Goal: Information Seeking & Learning: Learn about a topic

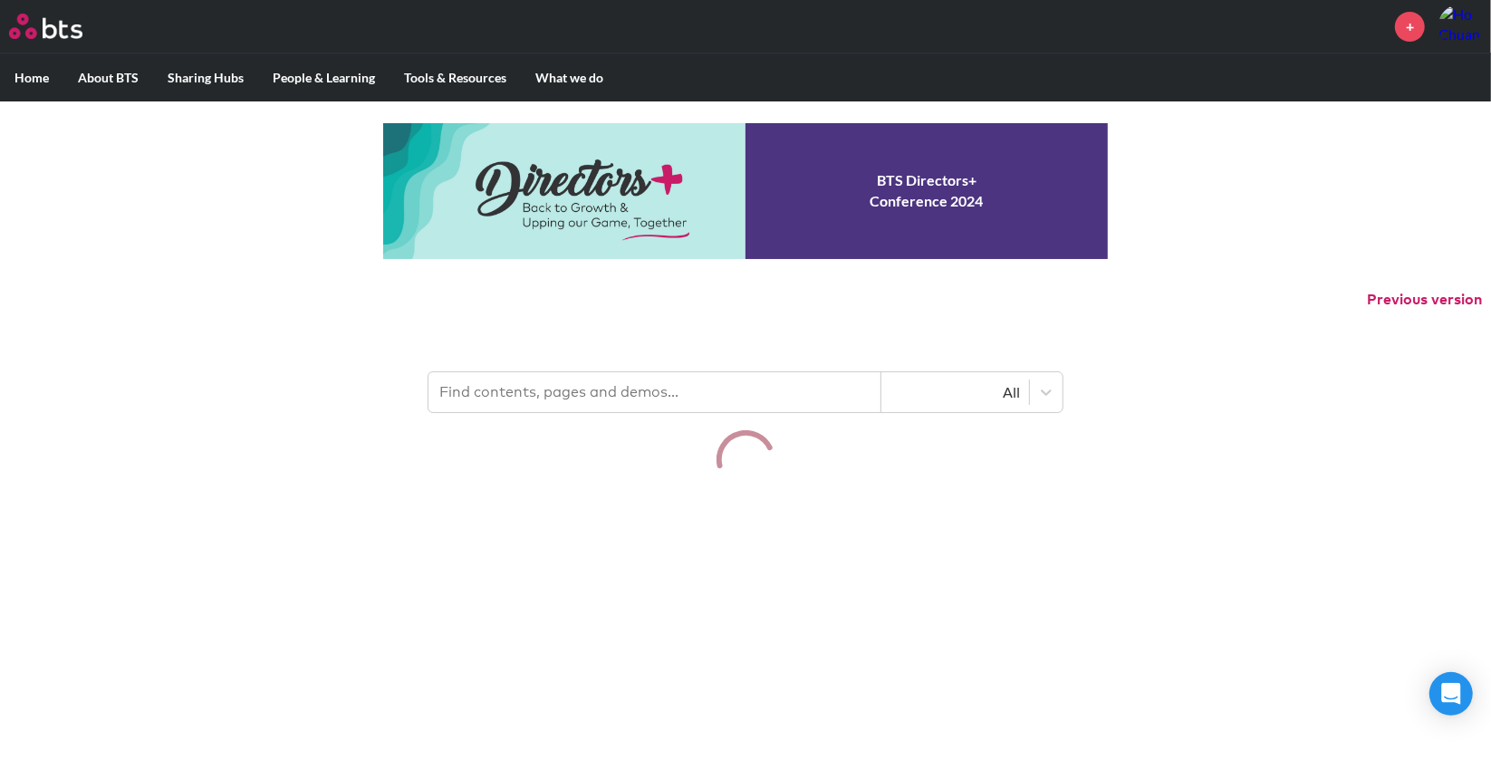
click at [517, 402] on input "text" at bounding box center [654, 392] width 453 height 40
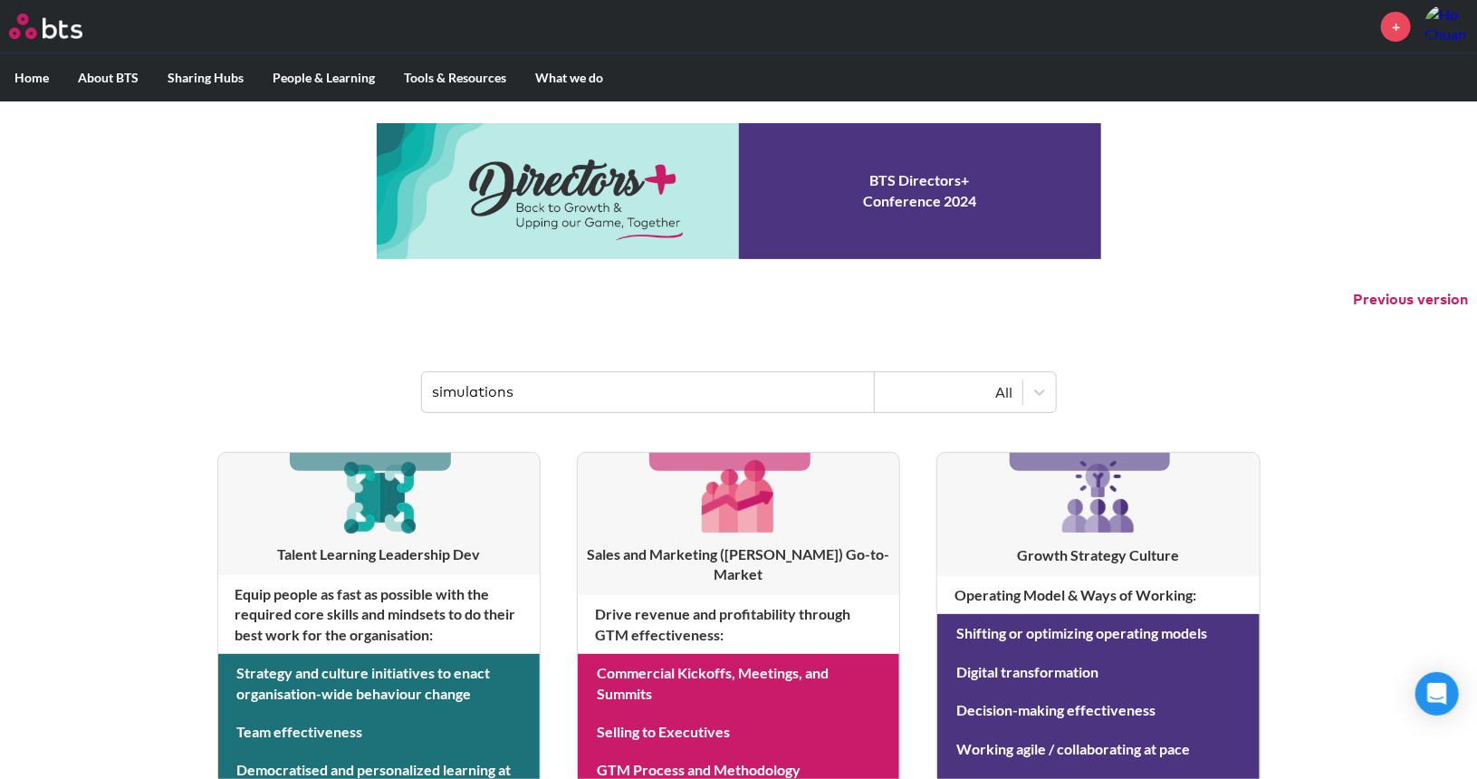
type input "simulations"
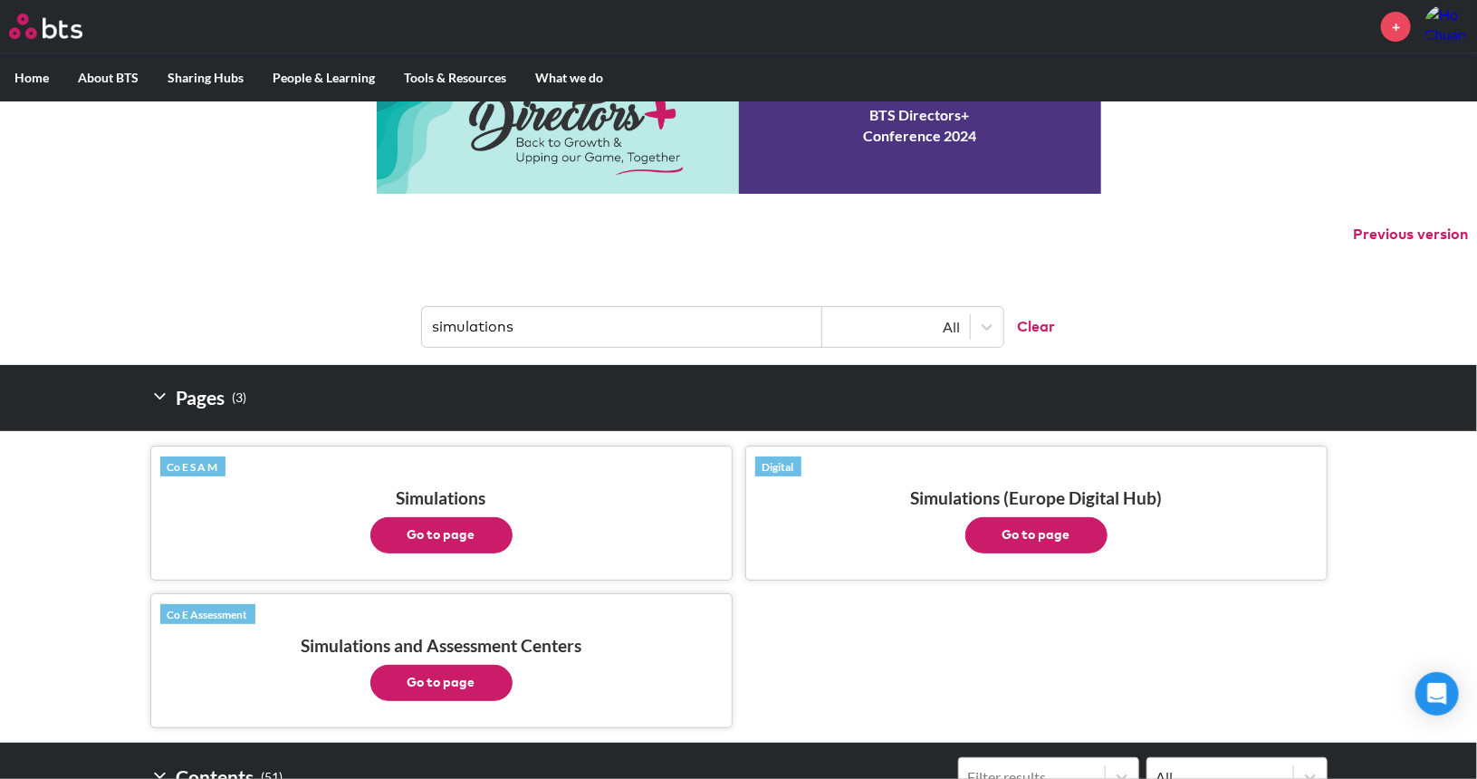
scroll to position [91, 0]
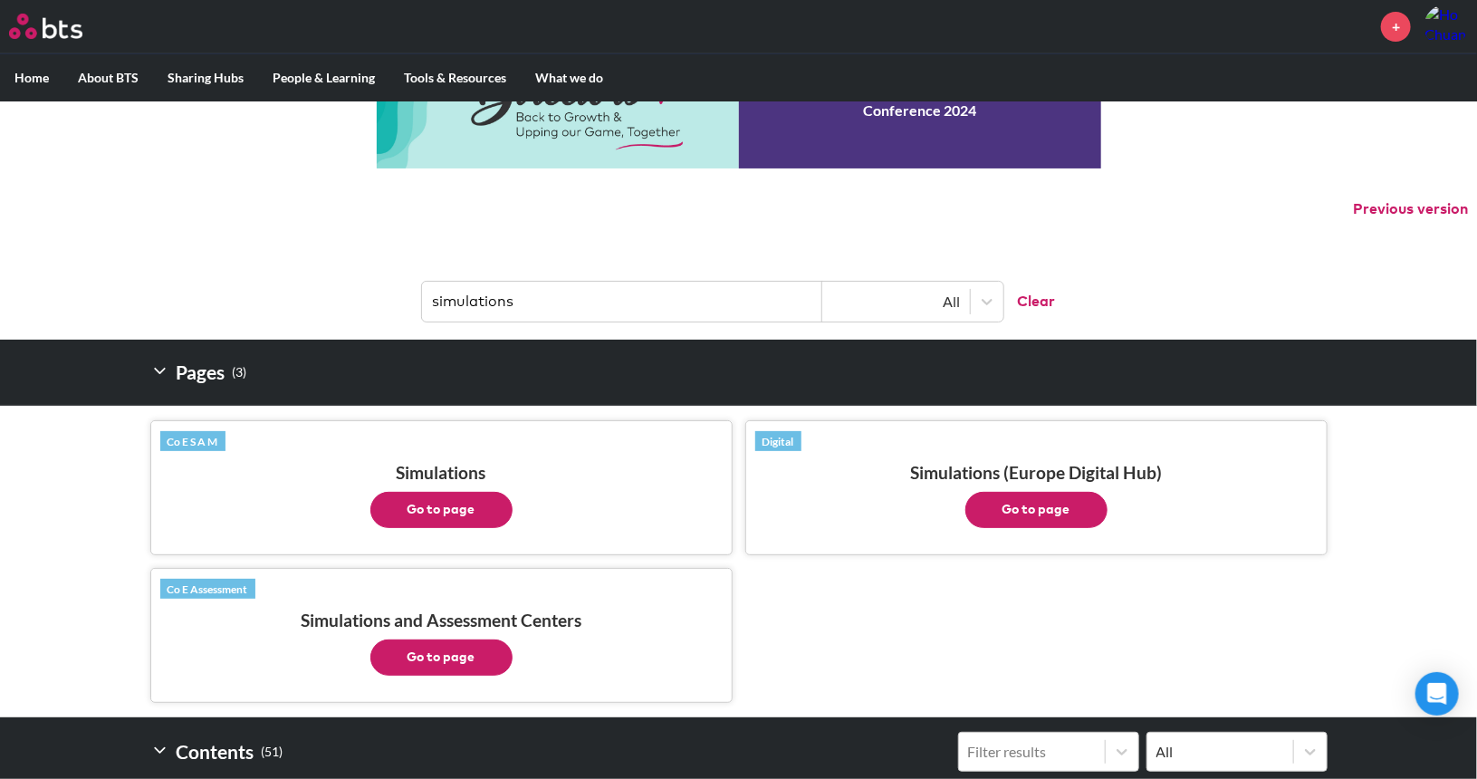
click at [417, 507] on button "Go to page" at bounding box center [442, 510] width 142 height 36
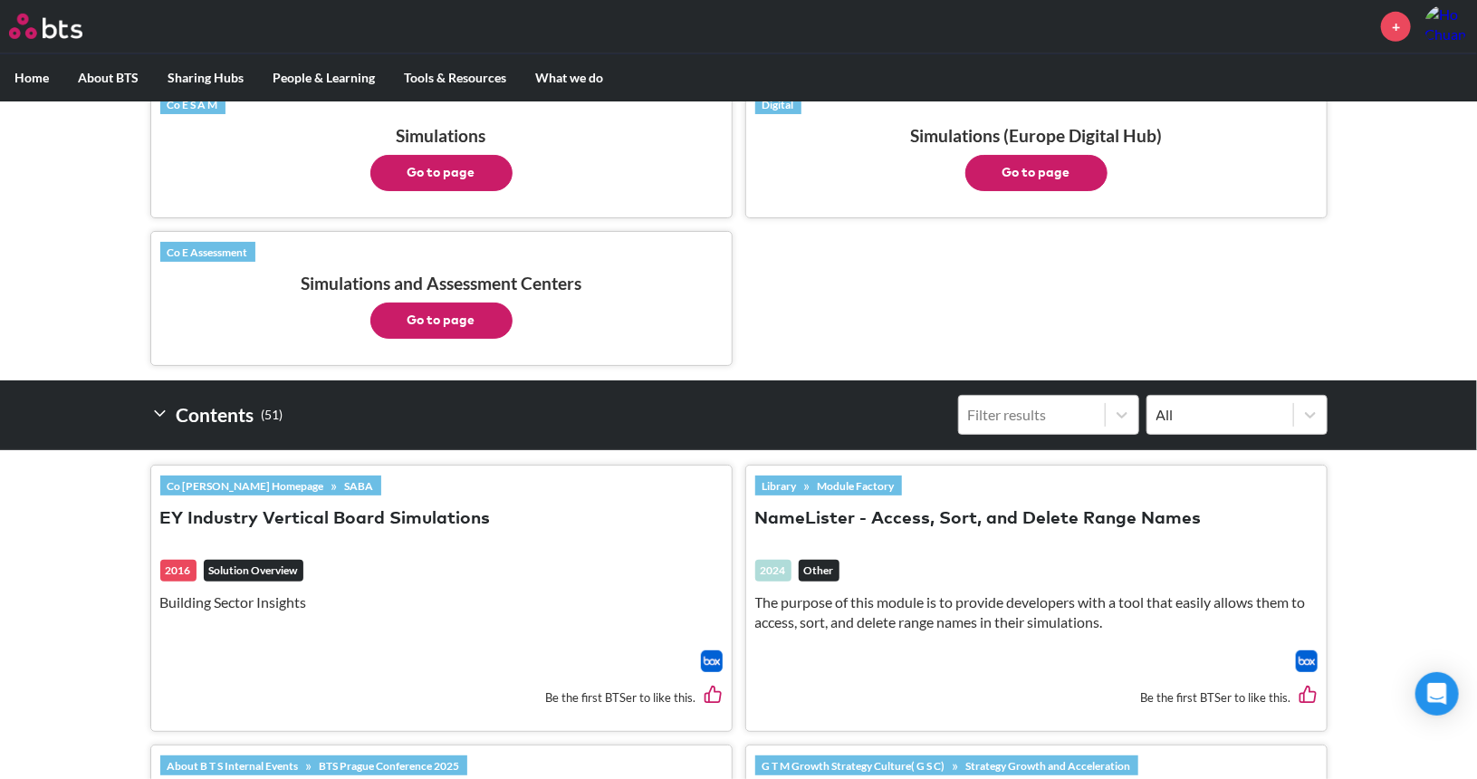
scroll to position [362, 0]
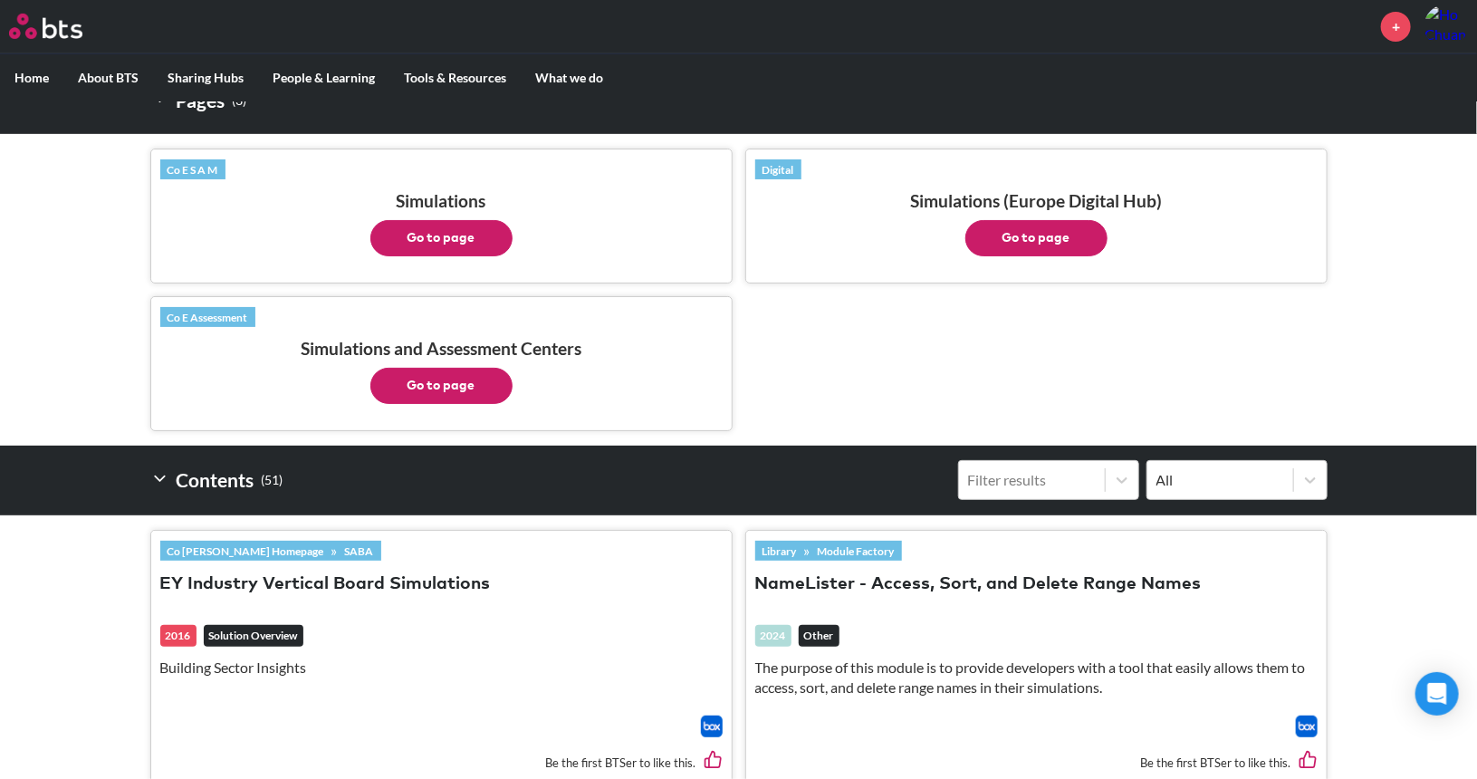
click at [1047, 232] on button "Go to page" at bounding box center [1037, 238] width 142 height 36
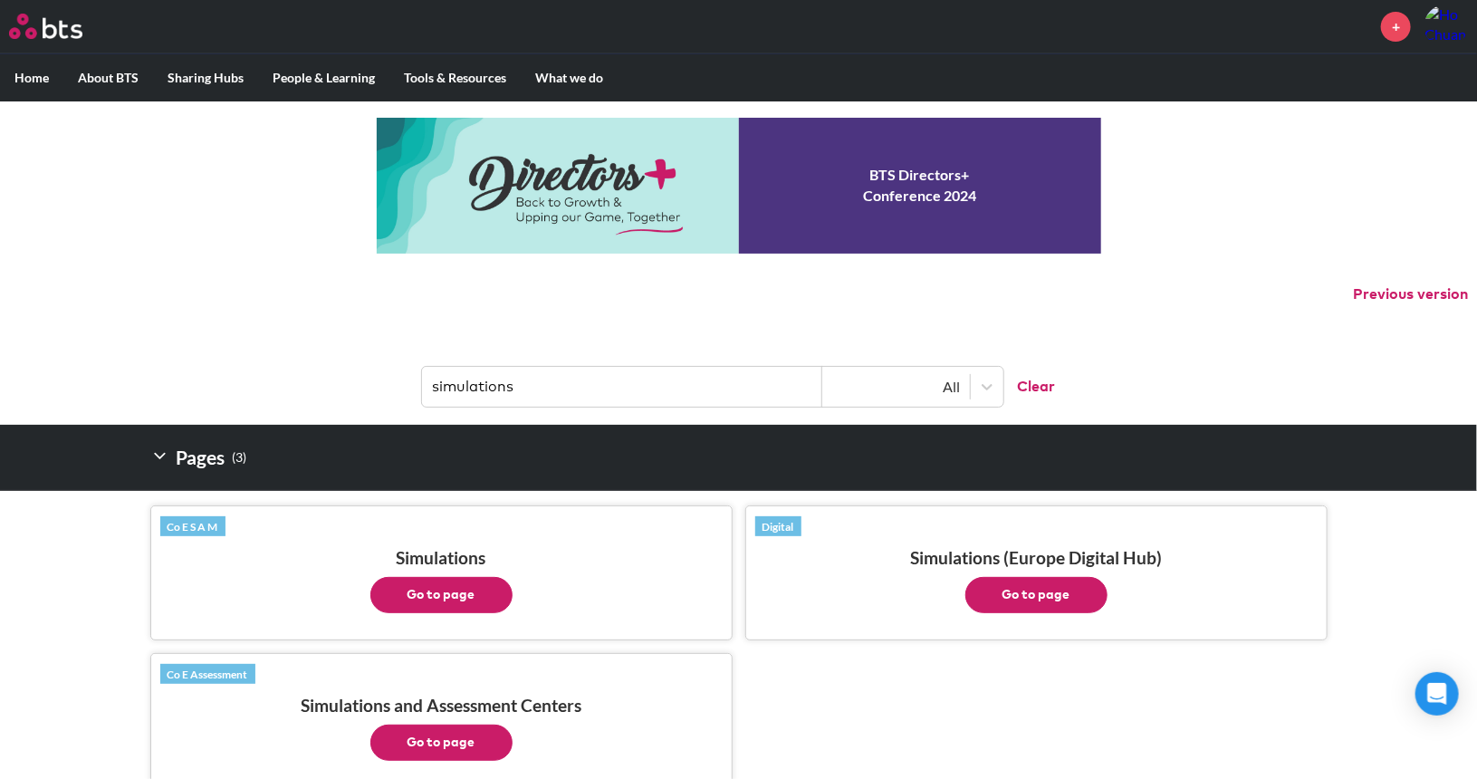
scroll to position [0, 0]
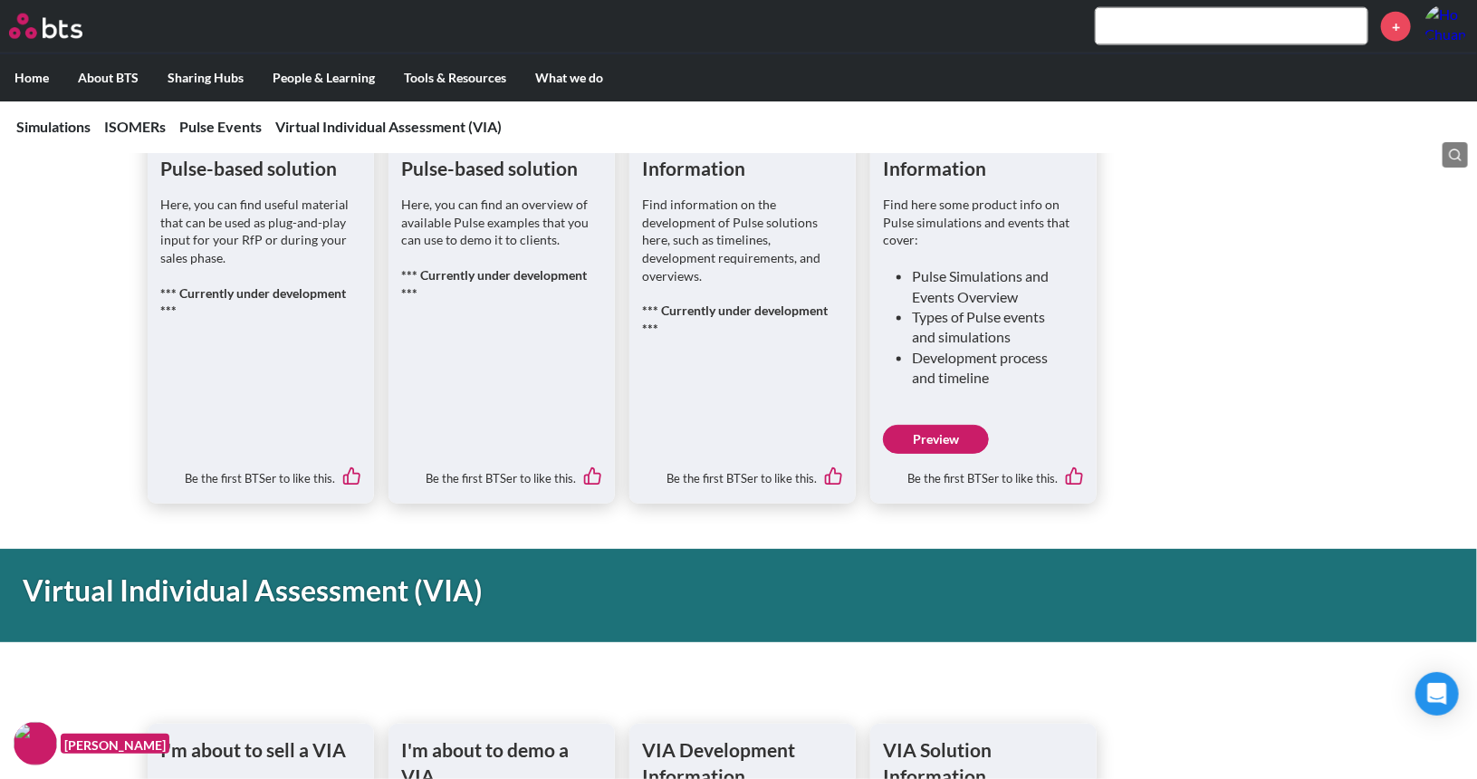
scroll to position [1288, 0]
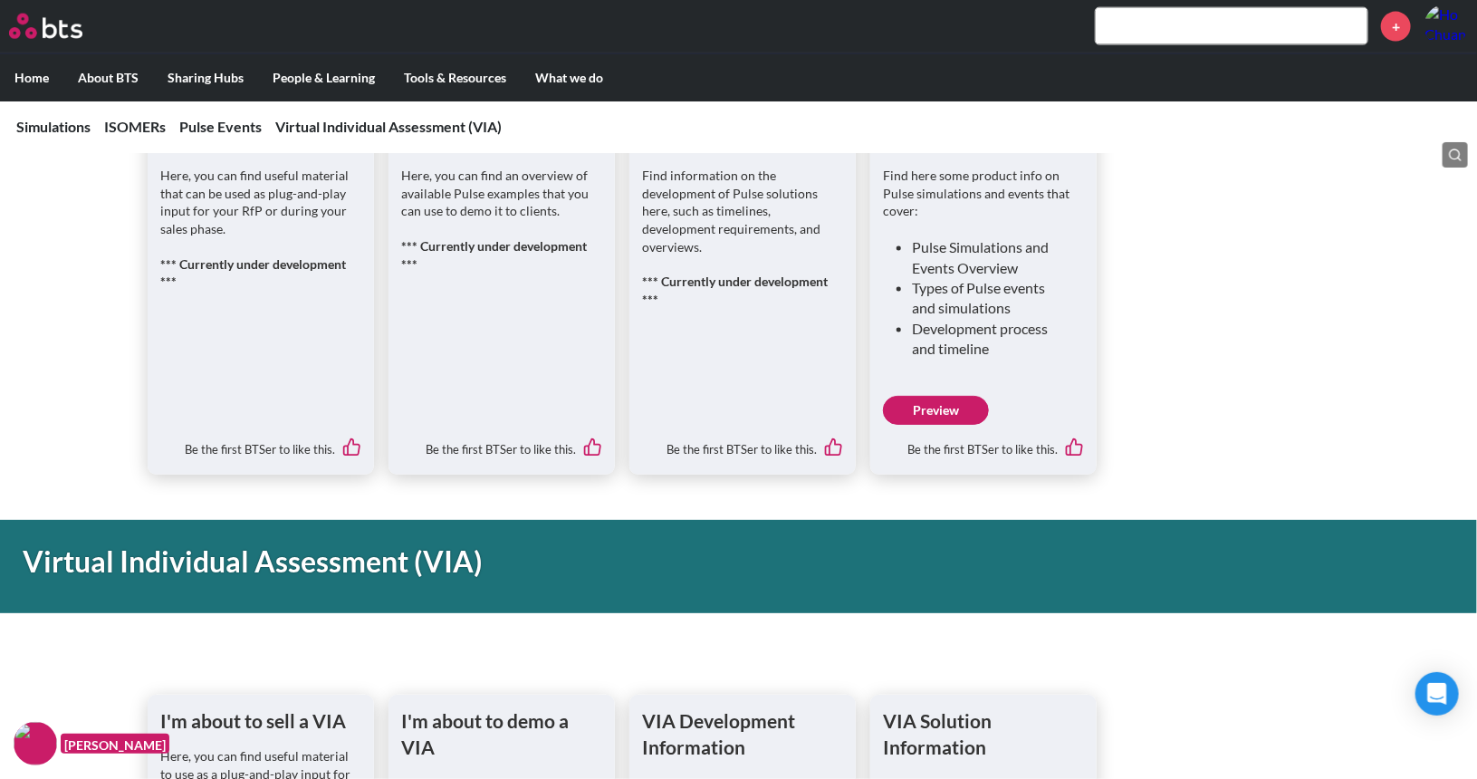
click at [930, 411] on link "Preview" at bounding box center [936, 410] width 106 height 29
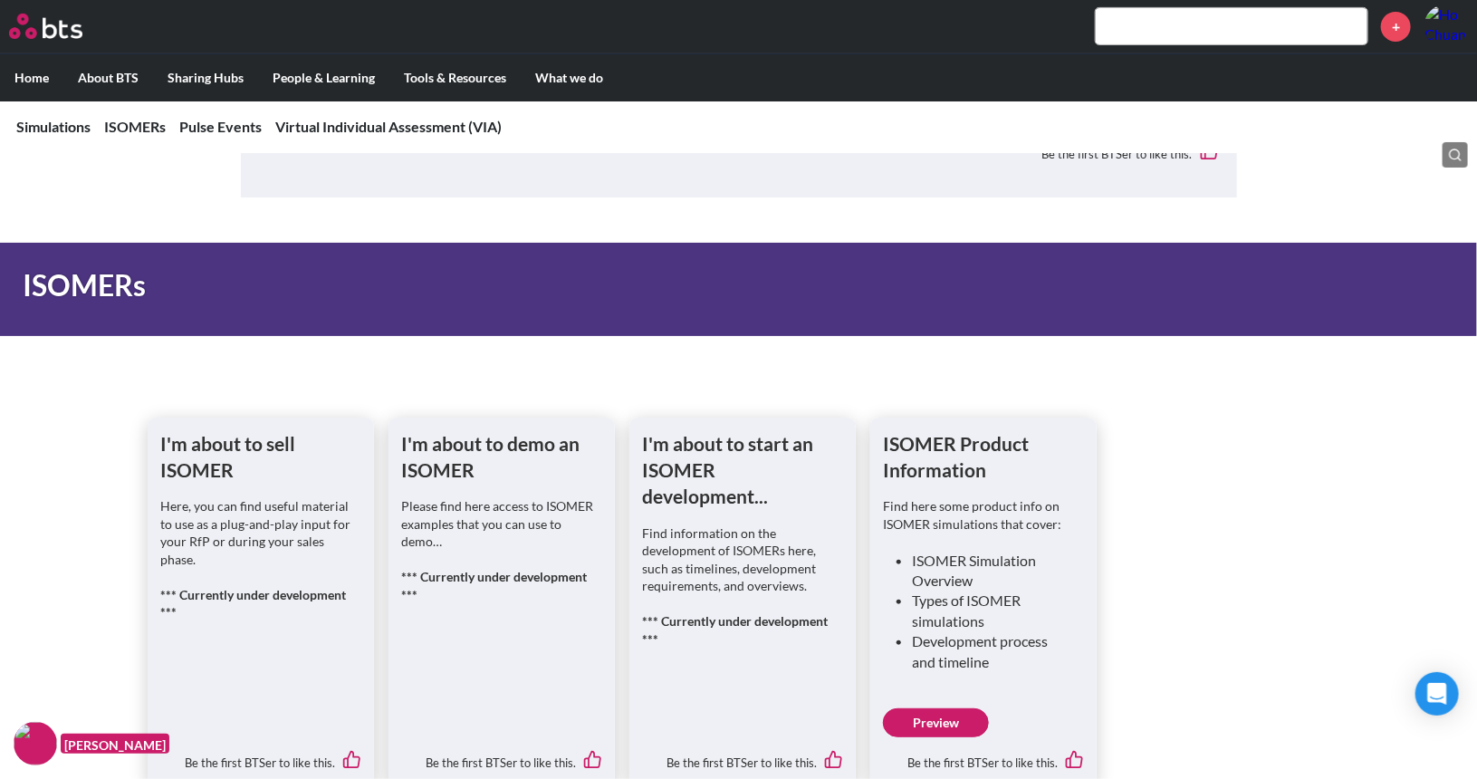
scroll to position [473, 0]
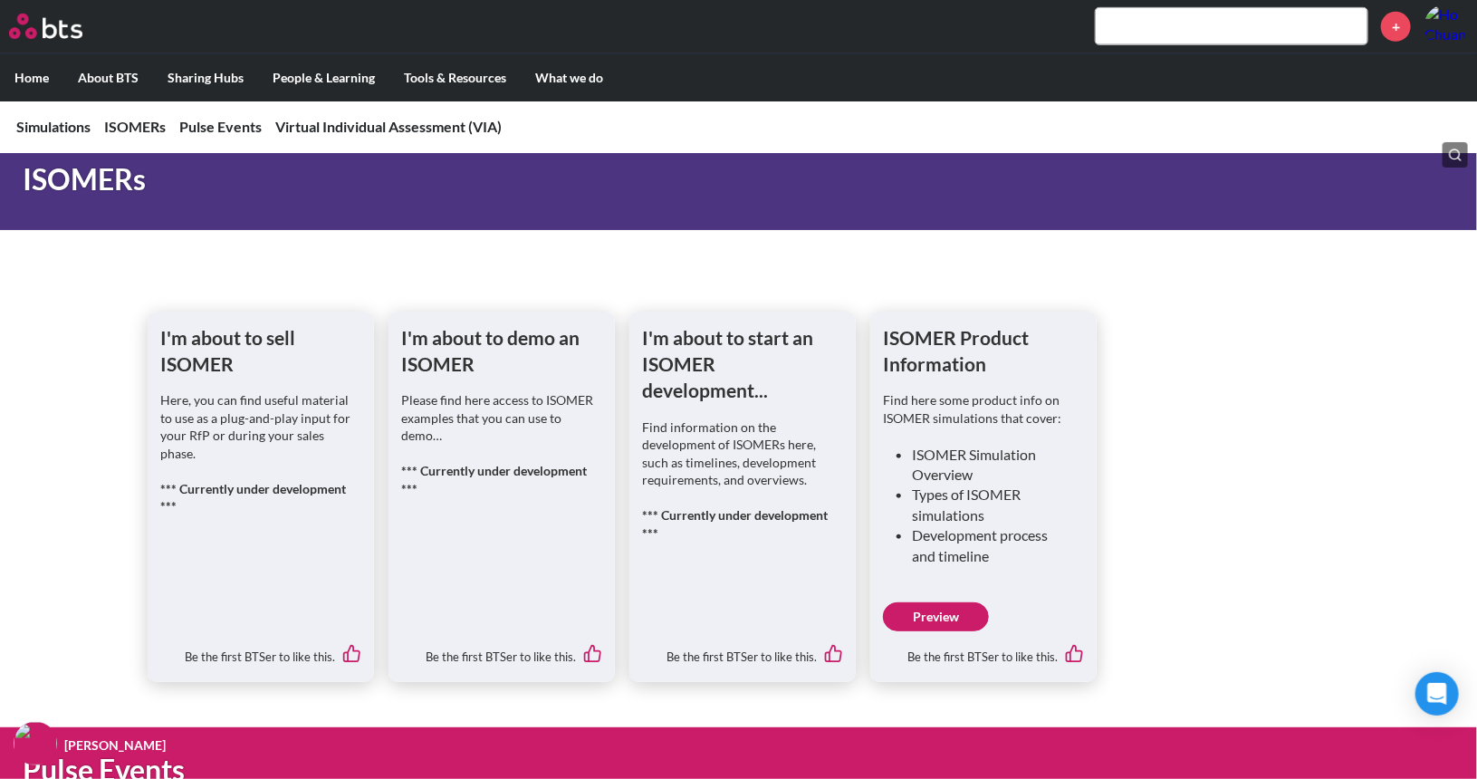
click at [494, 378] on div "I'm about to demo an ISOMER Please find here access to ISOMER examples that you…" at bounding box center [501, 425] width 201 height 202
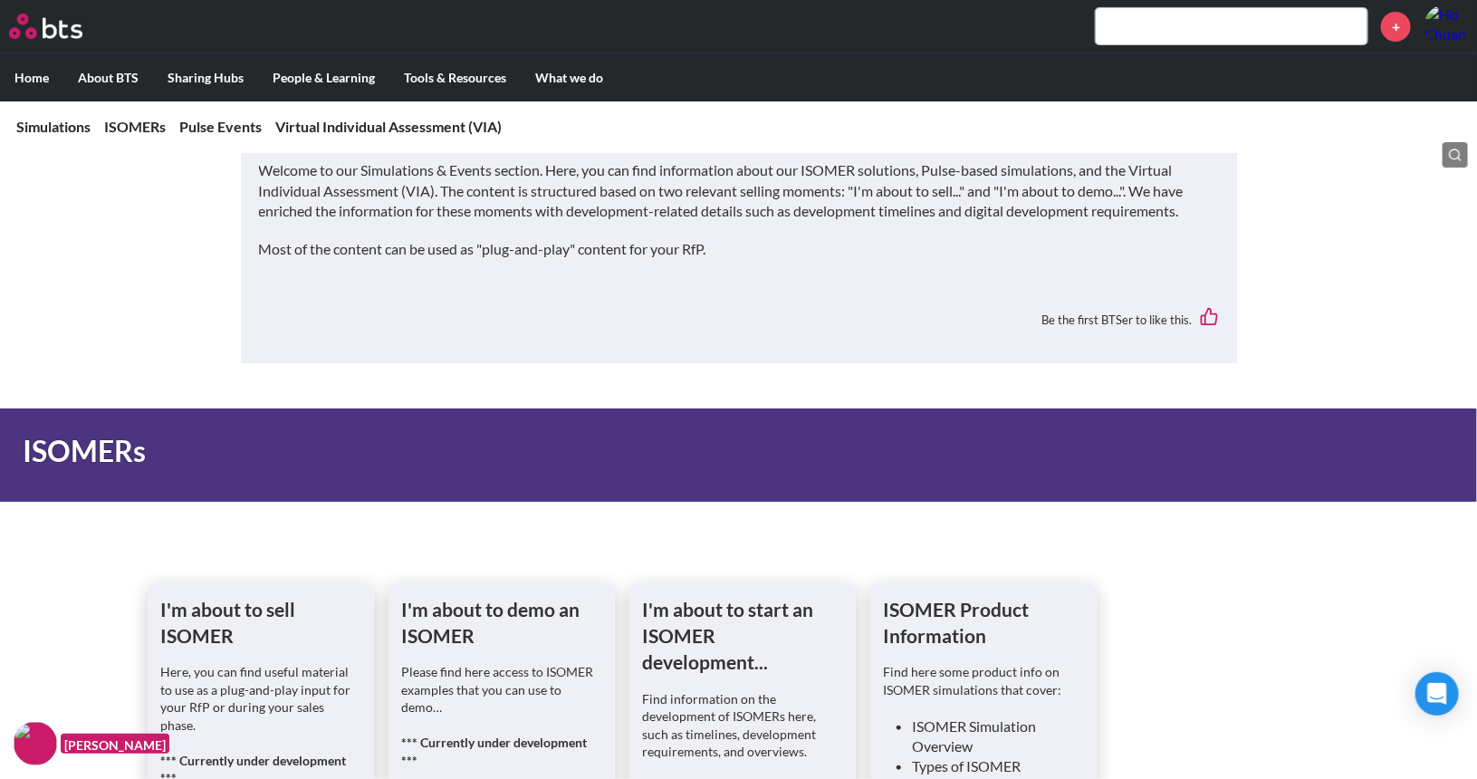
scroll to position [0, 0]
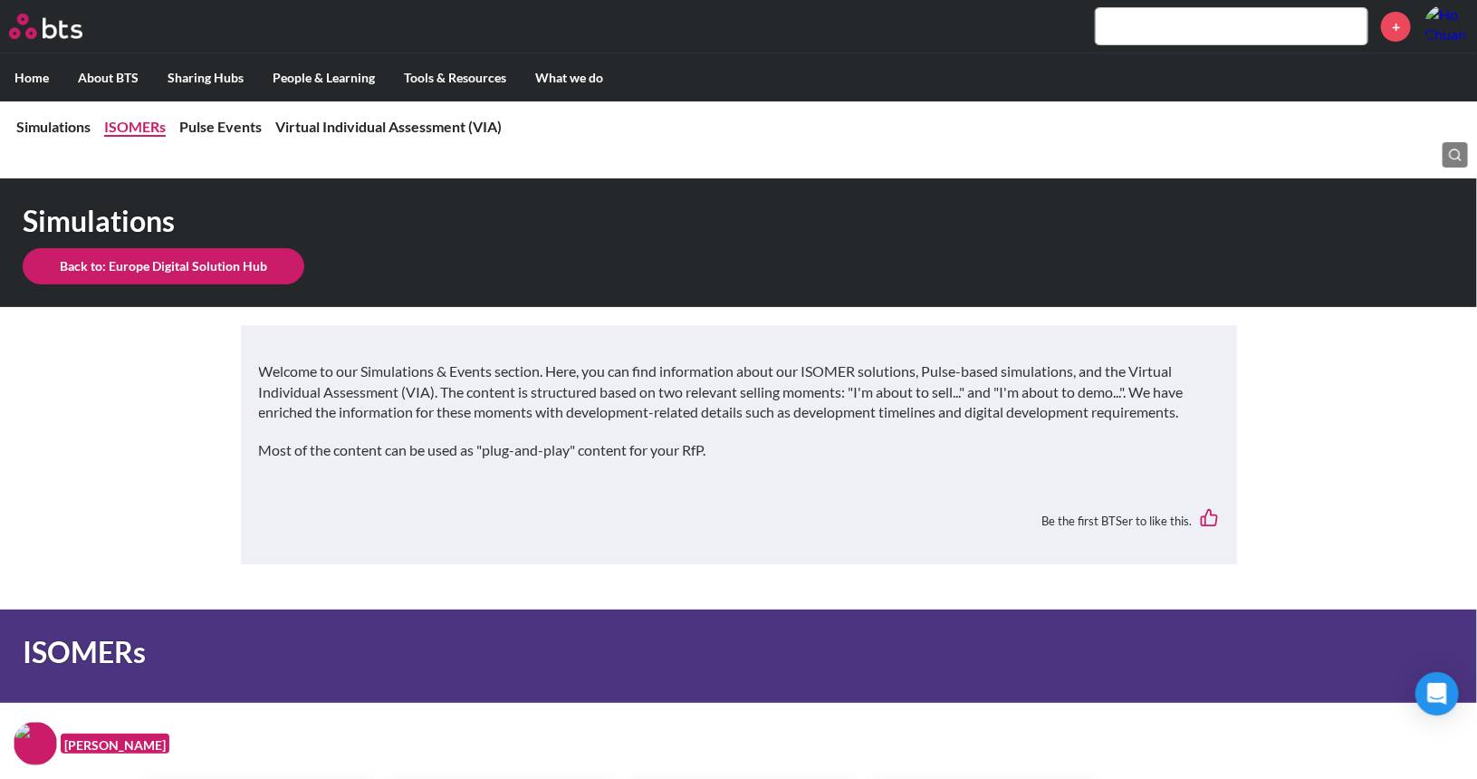
click at [137, 132] on link "ISOMERs" at bounding box center [135, 126] width 62 height 17
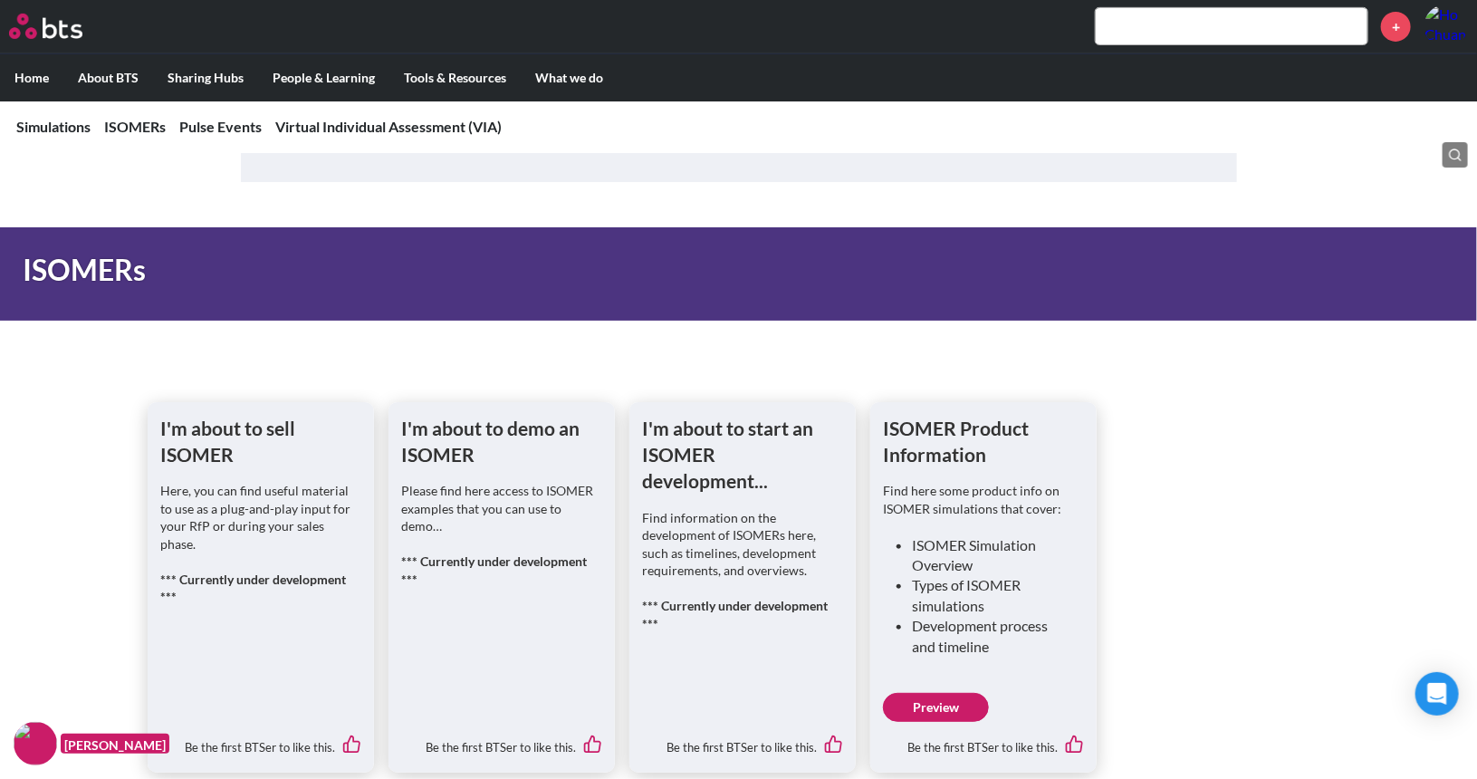
scroll to position [654, 0]
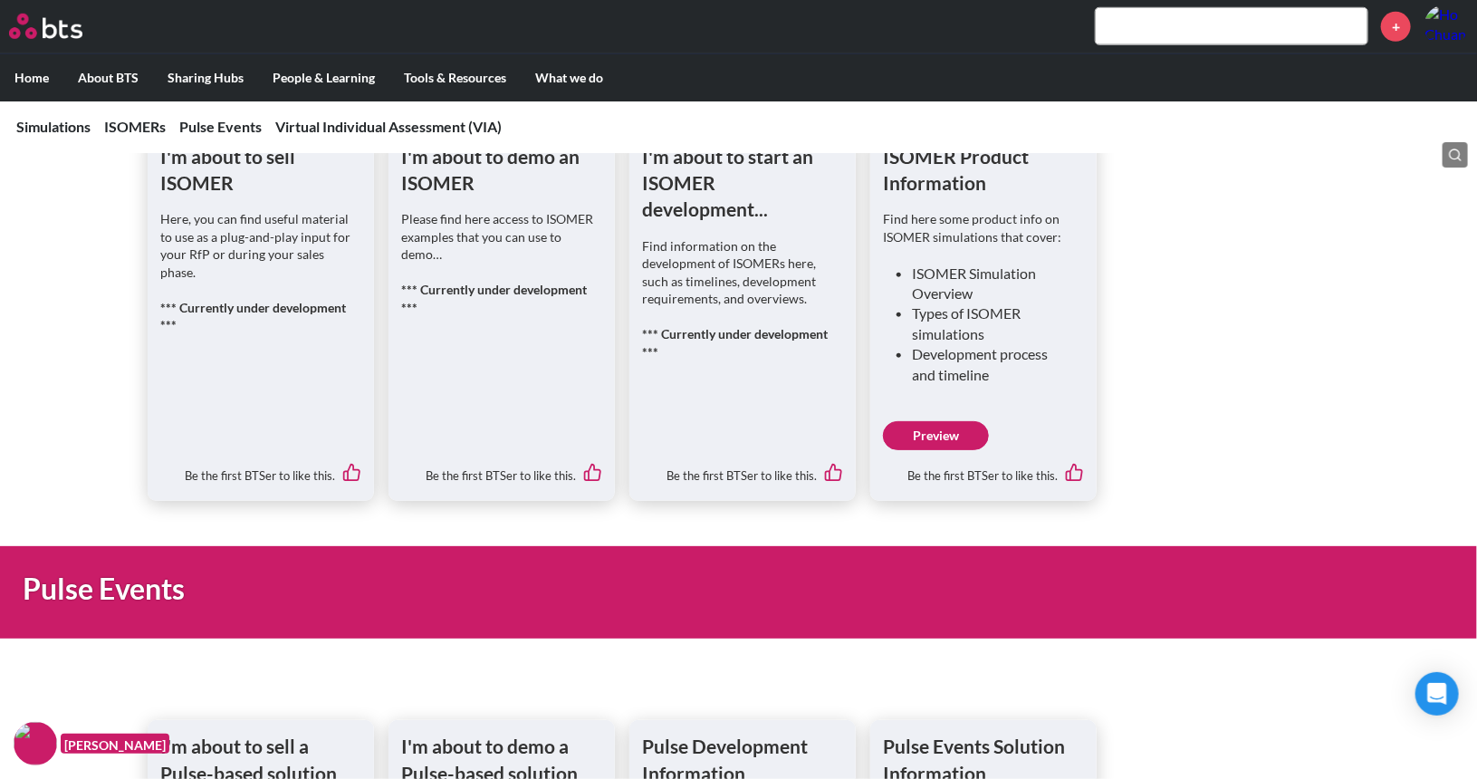
click at [253, 299] on p "*** Currently under development ***" at bounding box center [260, 316] width 201 height 35
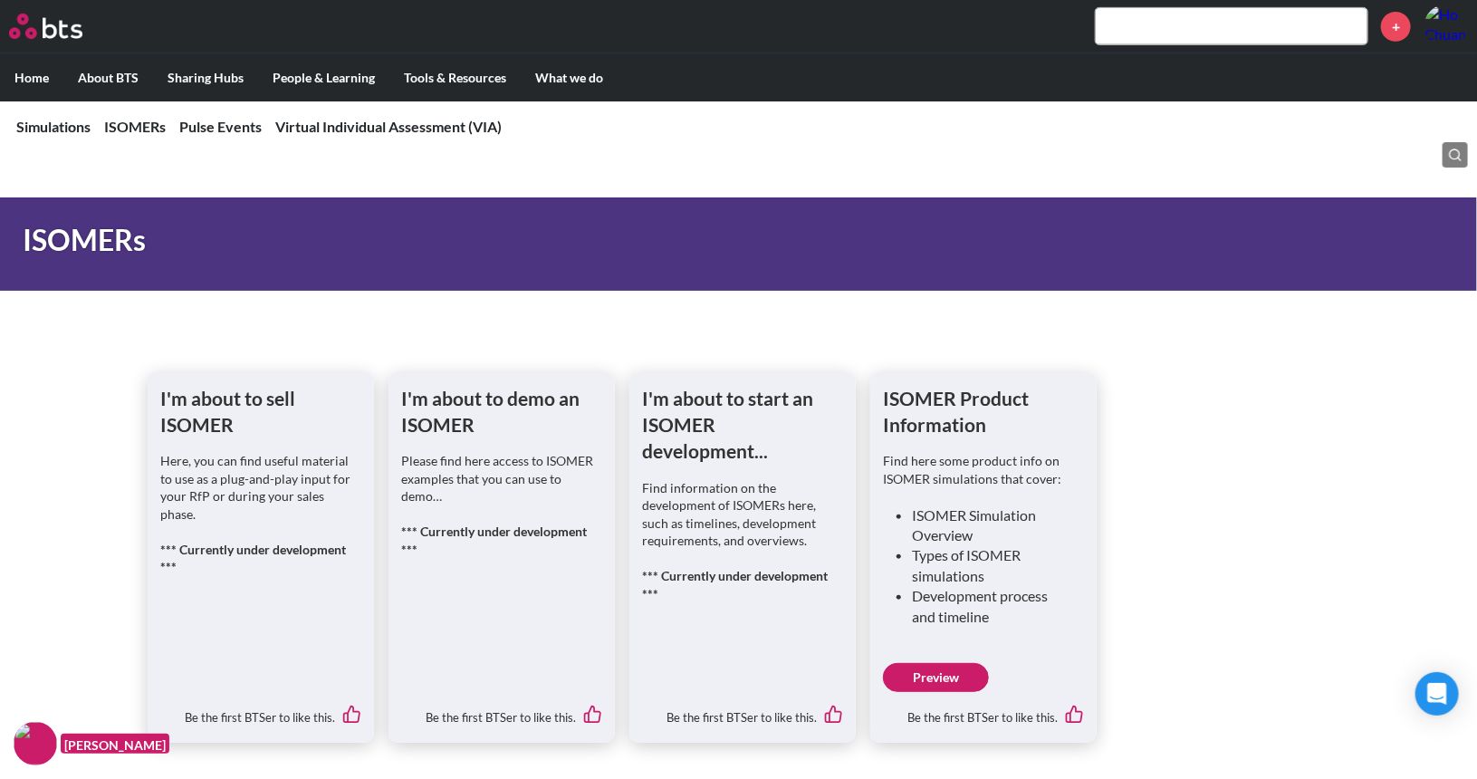
scroll to position [382, 0]
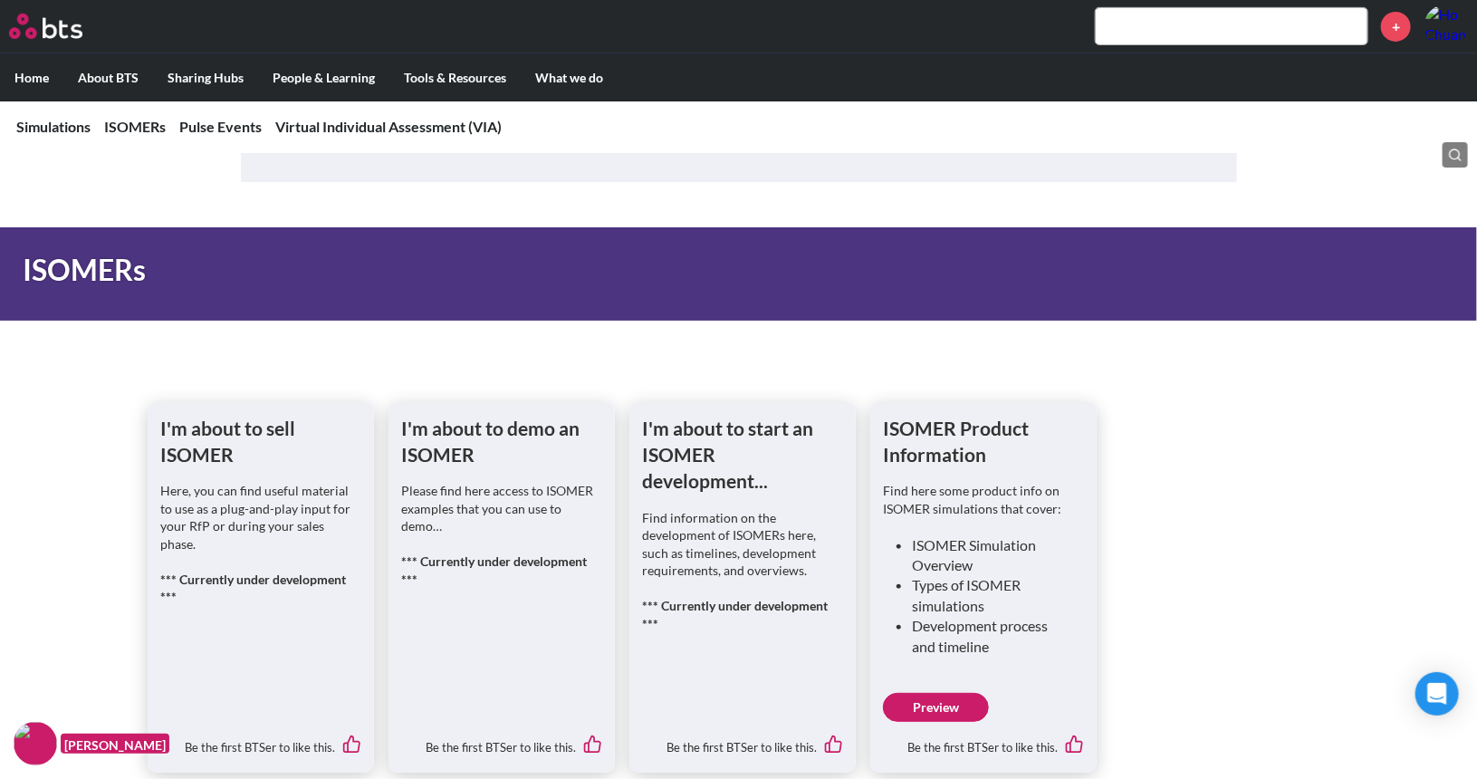
click at [197, 399] on div "I'm about to sell ISOMER Here, you can find useful material to use as a plug-an…" at bounding box center [738, 555] width 1477 height 436
click at [229, 450] on h1 "I'm about to sell ISOMER" at bounding box center [260, 441] width 201 height 53
drag, startPoint x: 229, startPoint y: 450, endPoint x: 274, endPoint y: 428, distance: 49.4
click at [234, 450] on h1 "I'm about to sell ISOMER" at bounding box center [260, 441] width 201 height 53
